Goal: Task Accomplishment & Management: Complete application form

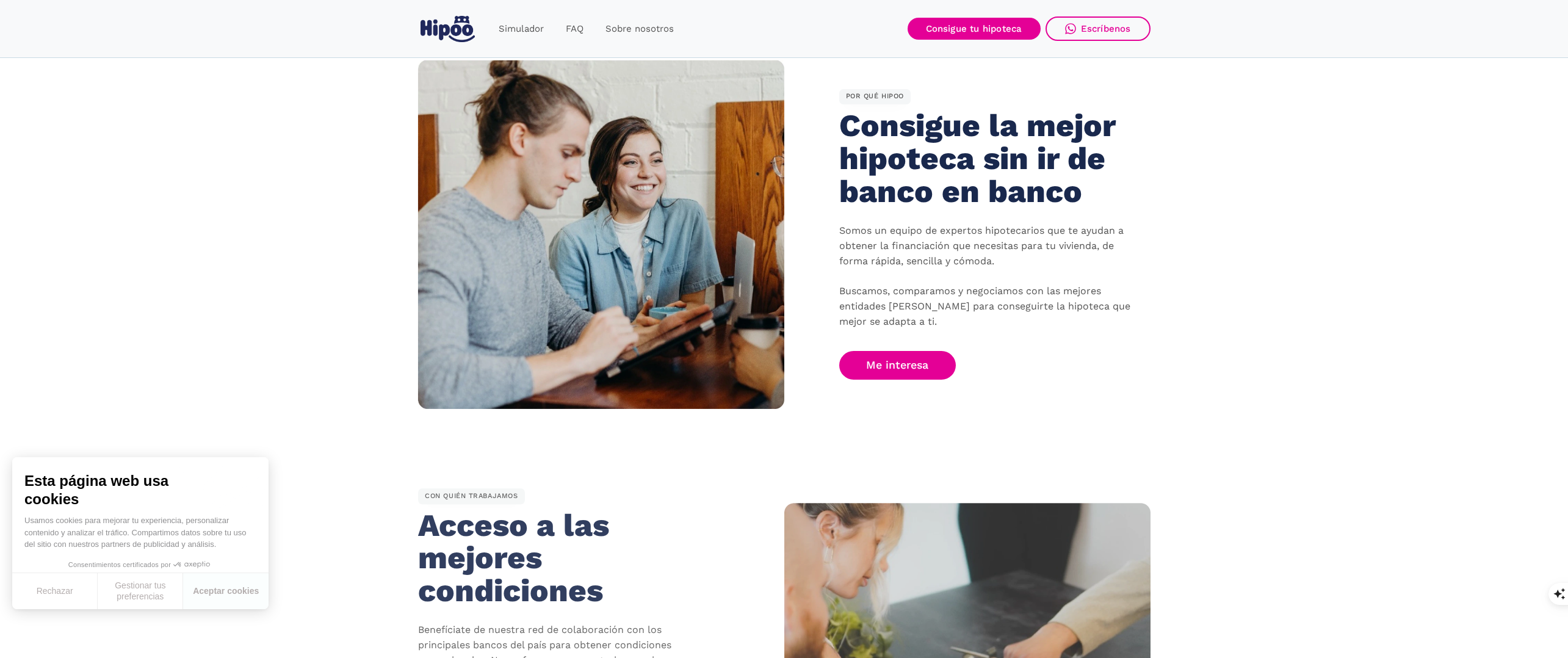
scroll to position [701, 0]
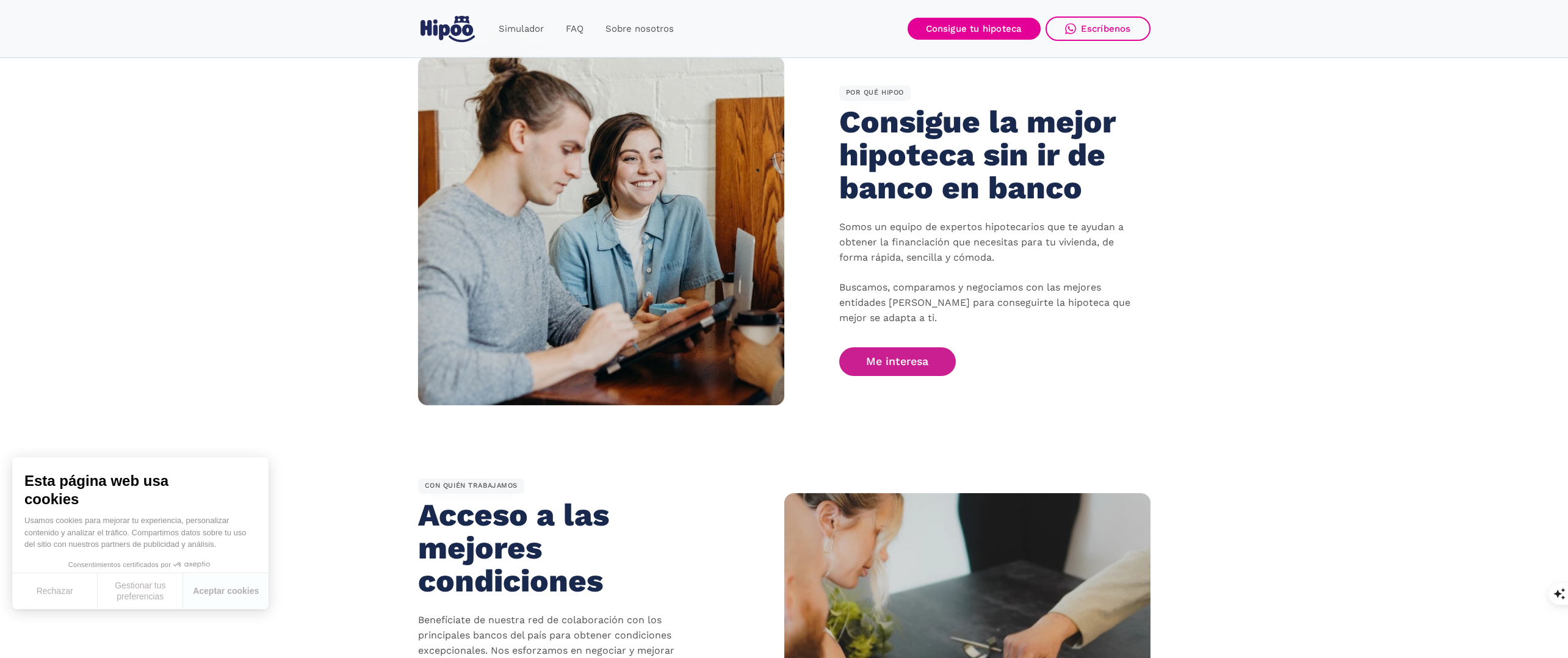
click at [881, 363] on link "Me interesa" at bounding box center [898, 362] width 117 height 29
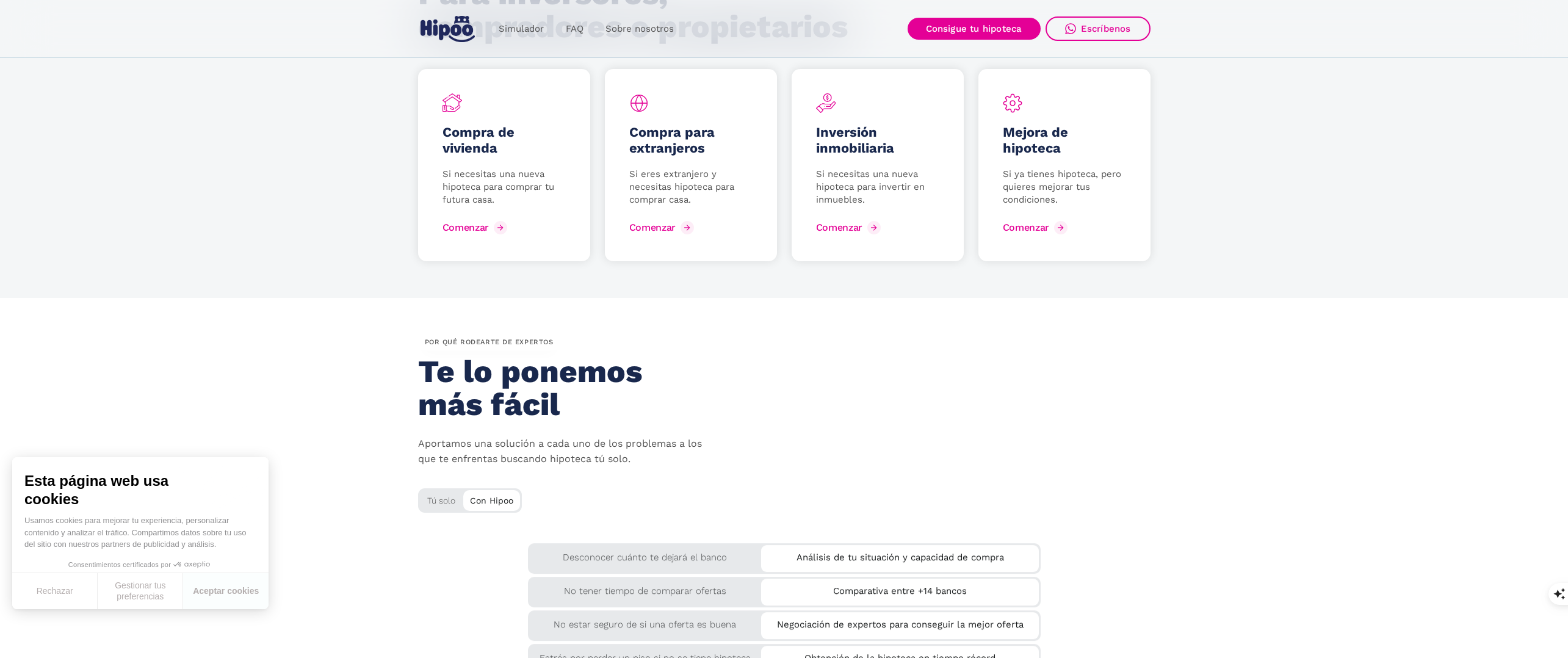
scroll to position [1678, 0]
click at [1039, 228] on div "Comenzar" at bounding box center [1035, 227] width 46 height 12
